Goal: Task Accomplishment & Management: Manage account settings

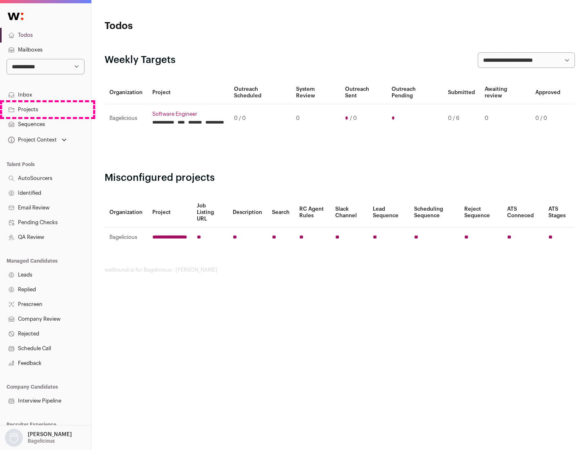
click at [45, 109] on link "Projects" at bounding box center [45, 109] width 91 height 15
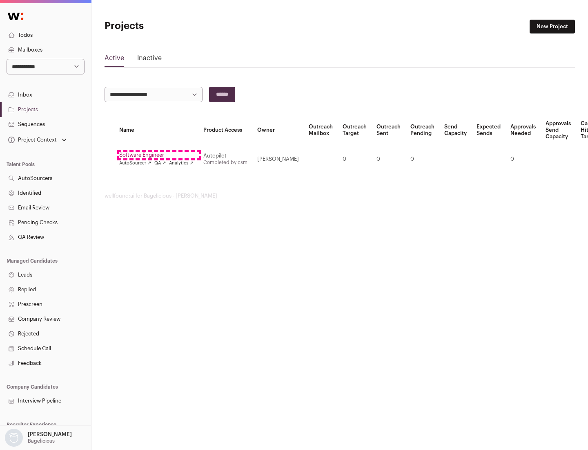
click at [159, 155] on link "Software Engineer" at bounding box center [156, 155] width 74 height 7
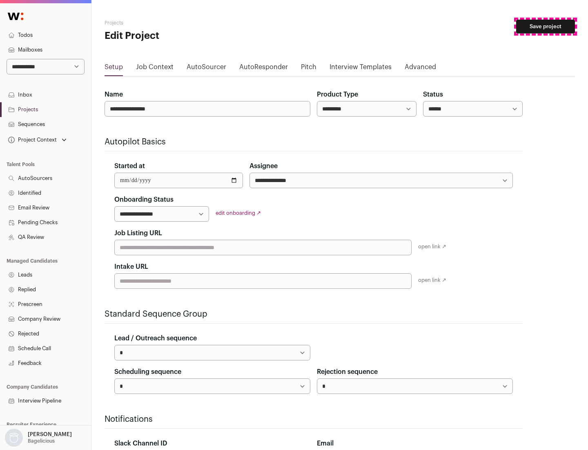
click at [546, 27] on button "Save project" at bounding box center [546, 27] width 59 height 14
